Goal: Task Accomplishment & Management: Manage account settings

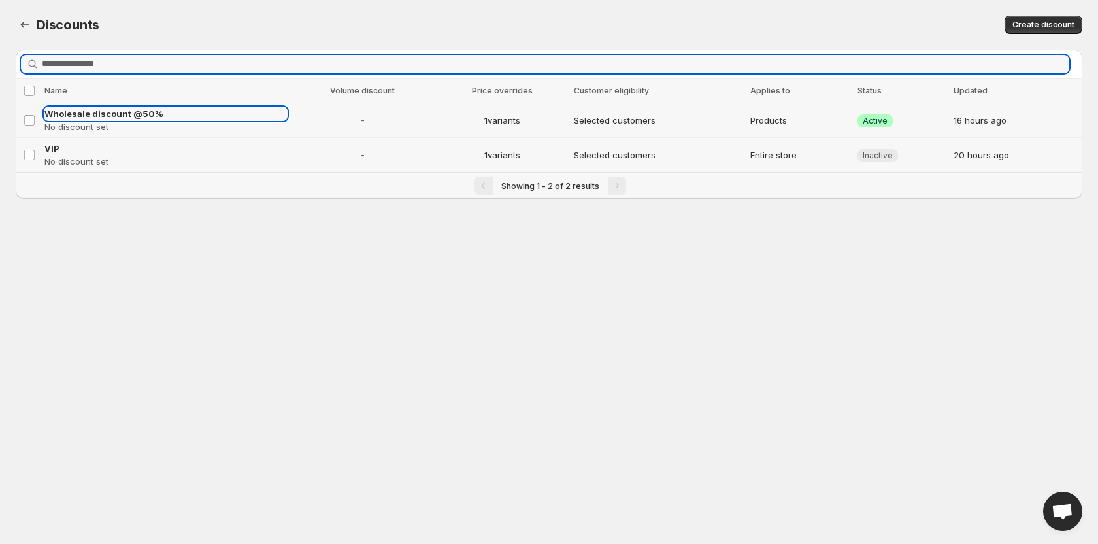
click at [80, 114] on span "Wholesale discount @50%" at bounding box center [103, 113] width 119 height 10
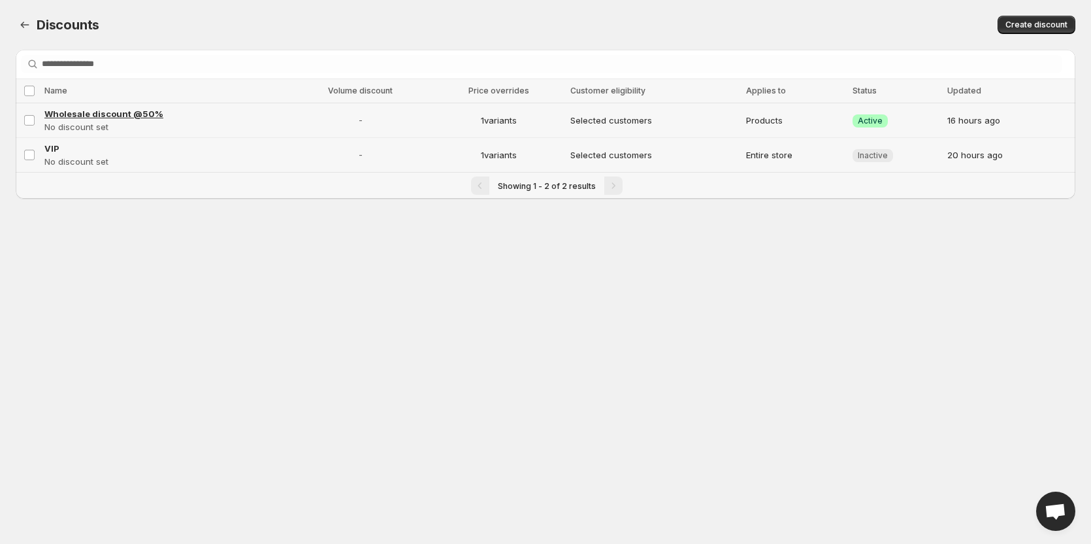
select select "********"
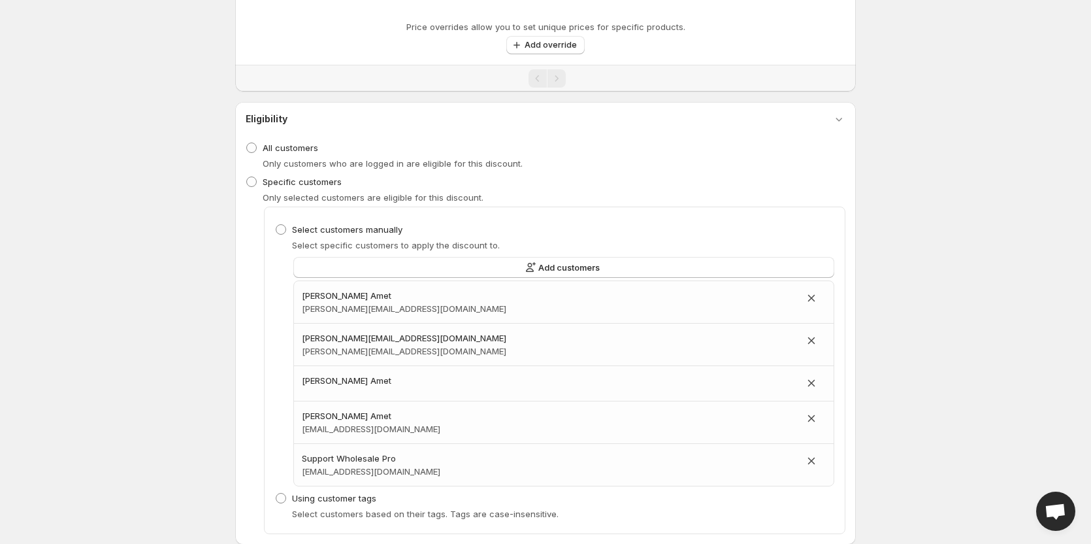
select select "***"
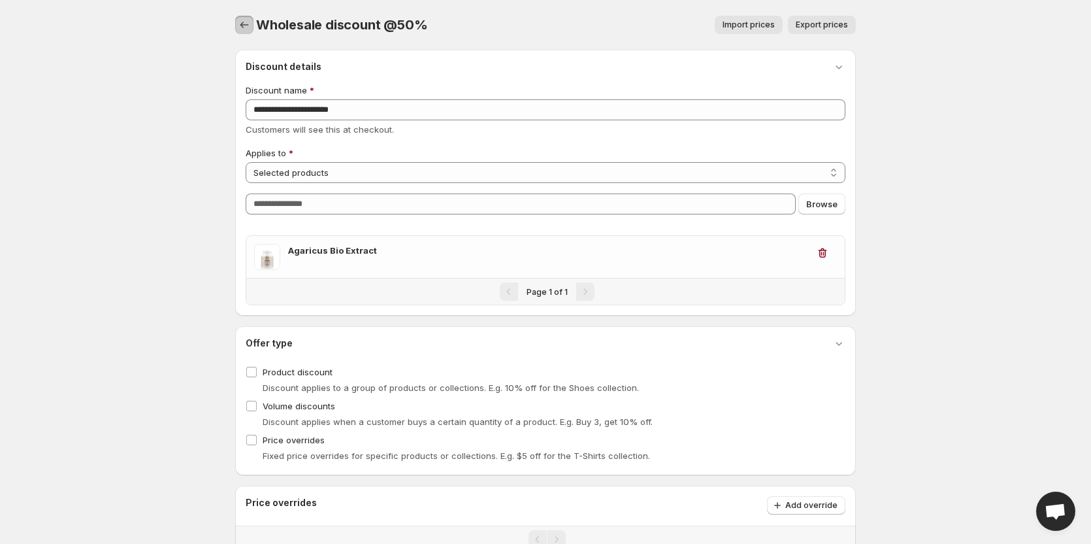
click at [245, 24] on icon "button" at bounding box center [244, 24] width 13 height 13
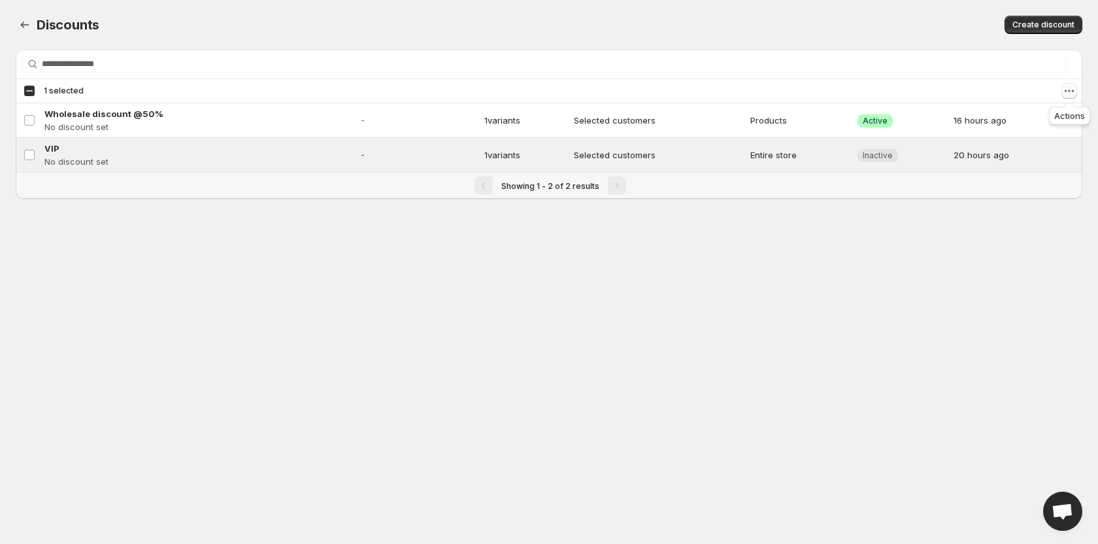
click at [1069, 92] on icon "Actions" at bounding box center [1068, 90] width 13 height 13
click at [1049, 120] on span "Enable discounts" at bounding box center [1031, 117] width 70 height 10
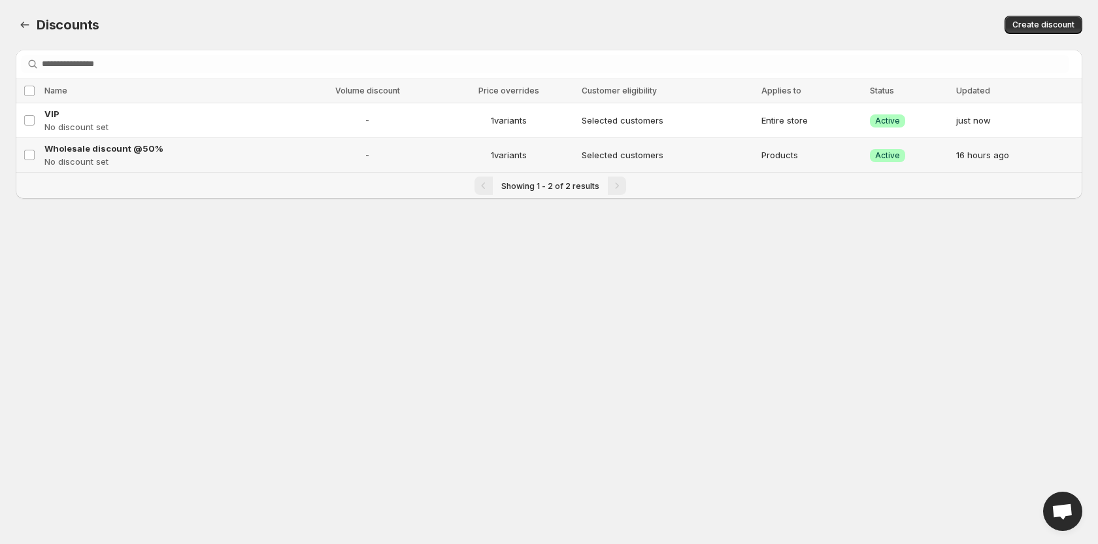
click at [748, 419] on body "Home Discounts B2B Registration Forms Net Terms Account Receivables Manual orde…" at bounding box center [549, 272] width 1098 height 544
click at [52, 116] on span "VIP" at bounding box center [51, 113] width 15 height 10
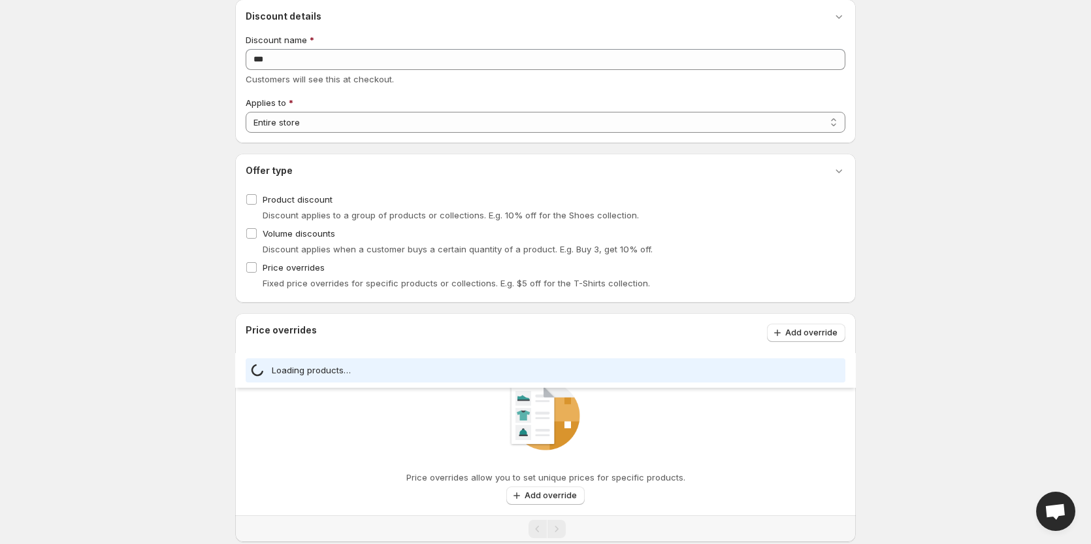
select select "***"
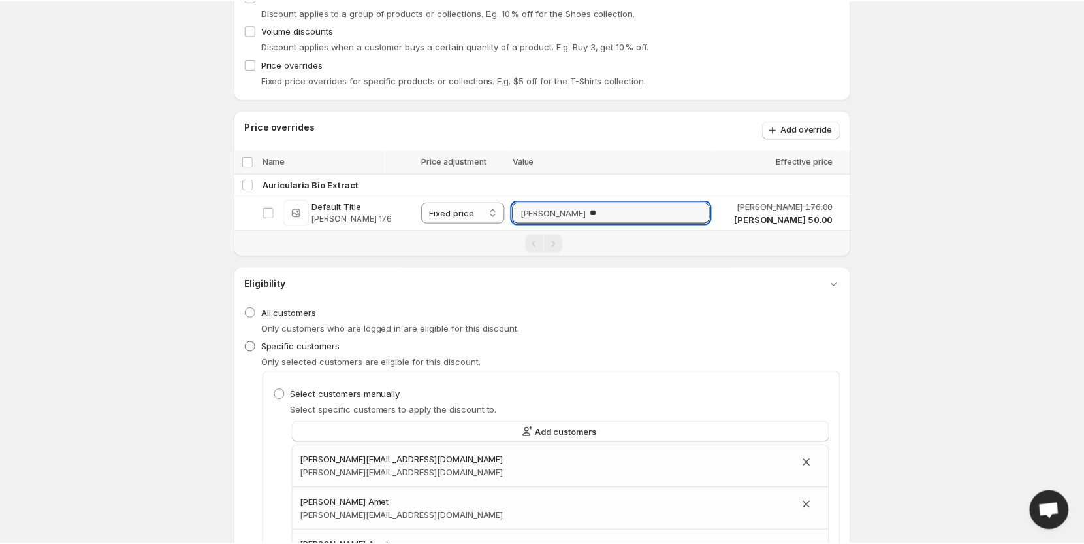
scroll to position [261, 0]
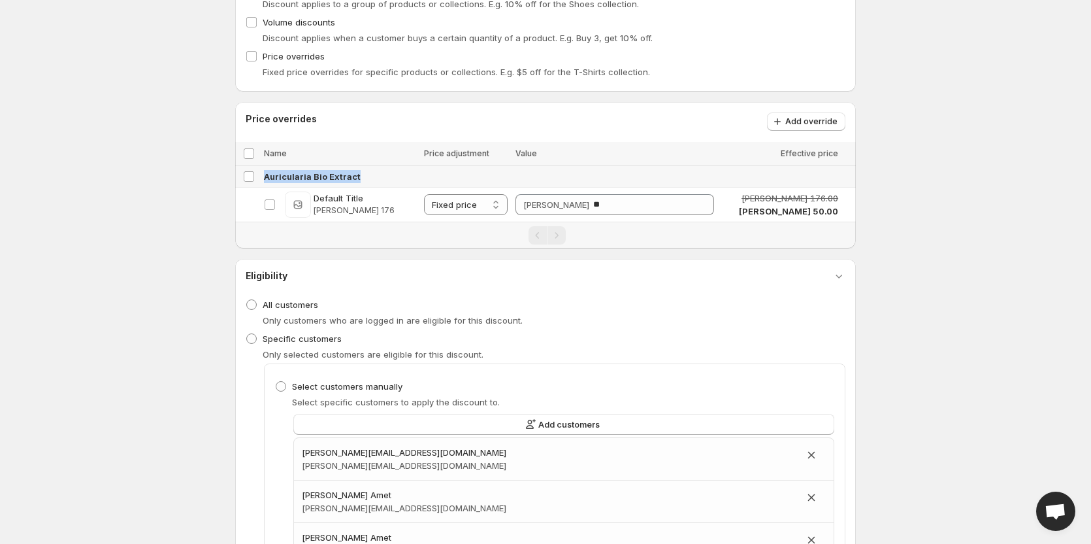
drag, startPoint x: 365, startPoint y: 177, endPoint x: 261, endPoint y: 176, distance: 103.9
click at [261, 176] on td "Auricularia Bio Extract" at bounding box center [558, 177] width 596 height 22
copy span "Auricularia Bio Extract"
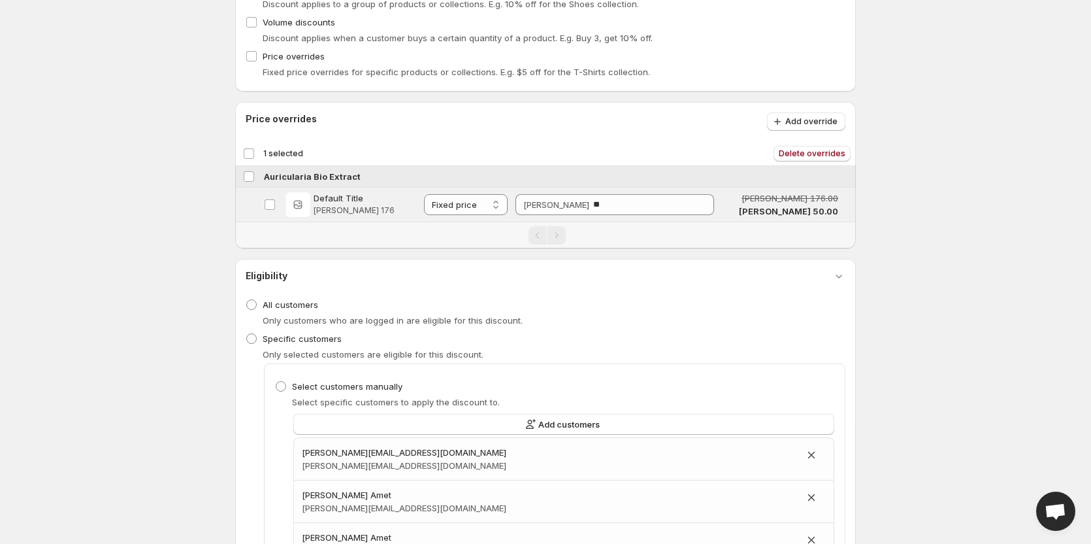
drag, startPoint x: 364, startPoint y: 176, endPoint x: 270, endPoint y: 176, distance: 93.4
click at [270, 176] on div "Auricularia Bio Extract" at bounding box center [556, 176] width 584 height 13
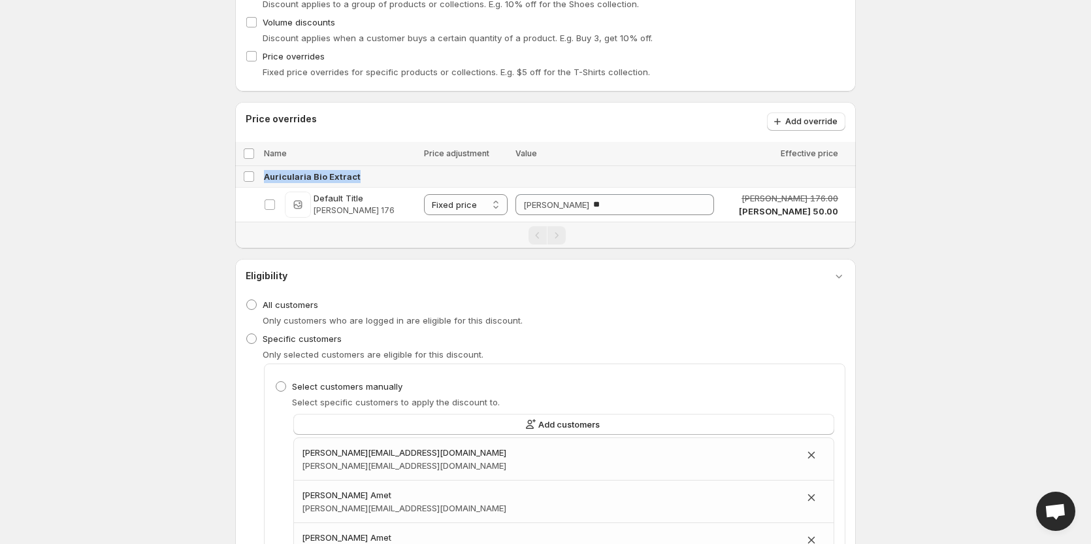
copy span "Auricularia Bio Extract"
